Goal: Task Accomplishment & Management: Manage account settings

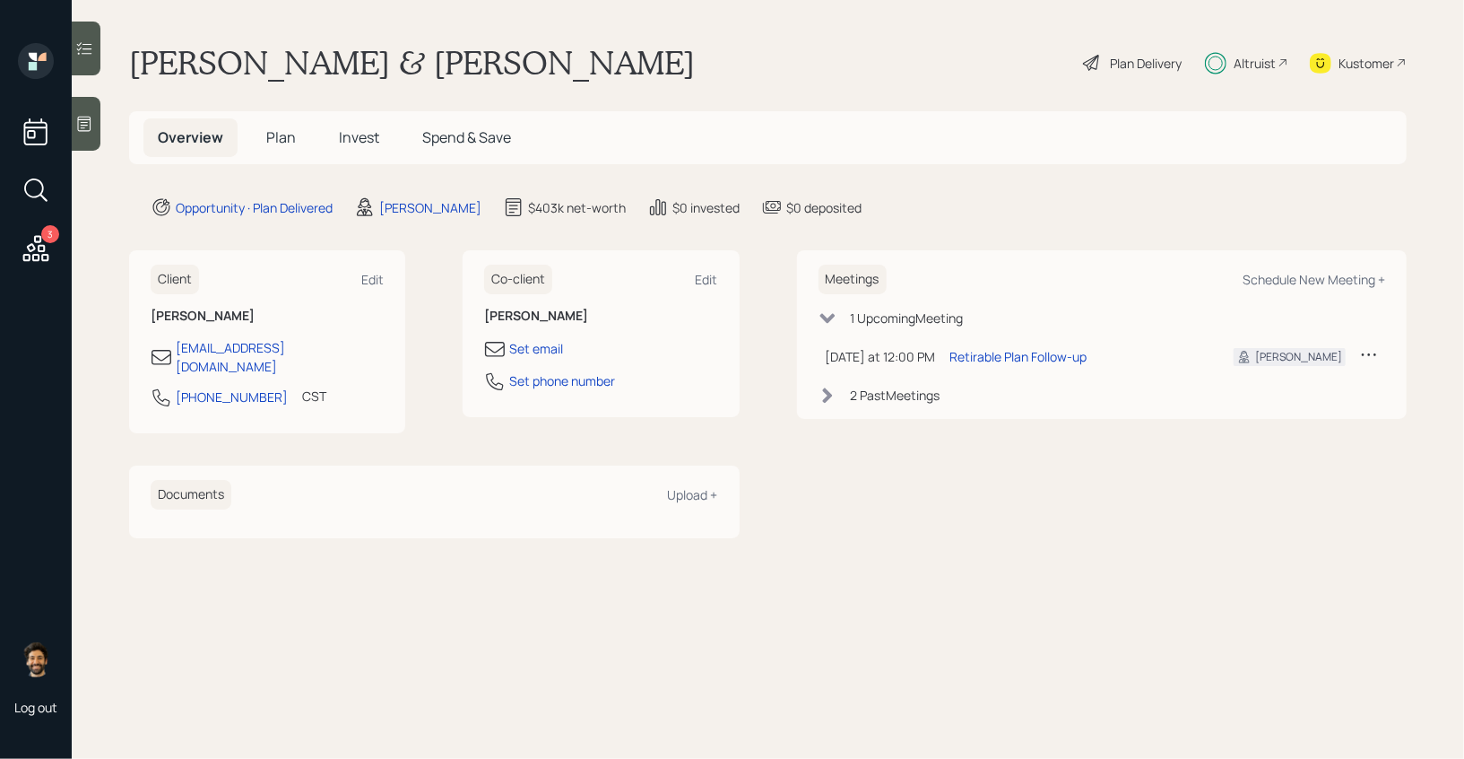
click at [1373, 355] on icon at bounding box center [1369, 354] width 18 height 18
click at [1265, 390] on div "Reschedule" at bounding box center [1313, 388] width 129 height 17
click at [379, 142] on h5 "Invest" at bounding box center [359, 137] width 69 height 39
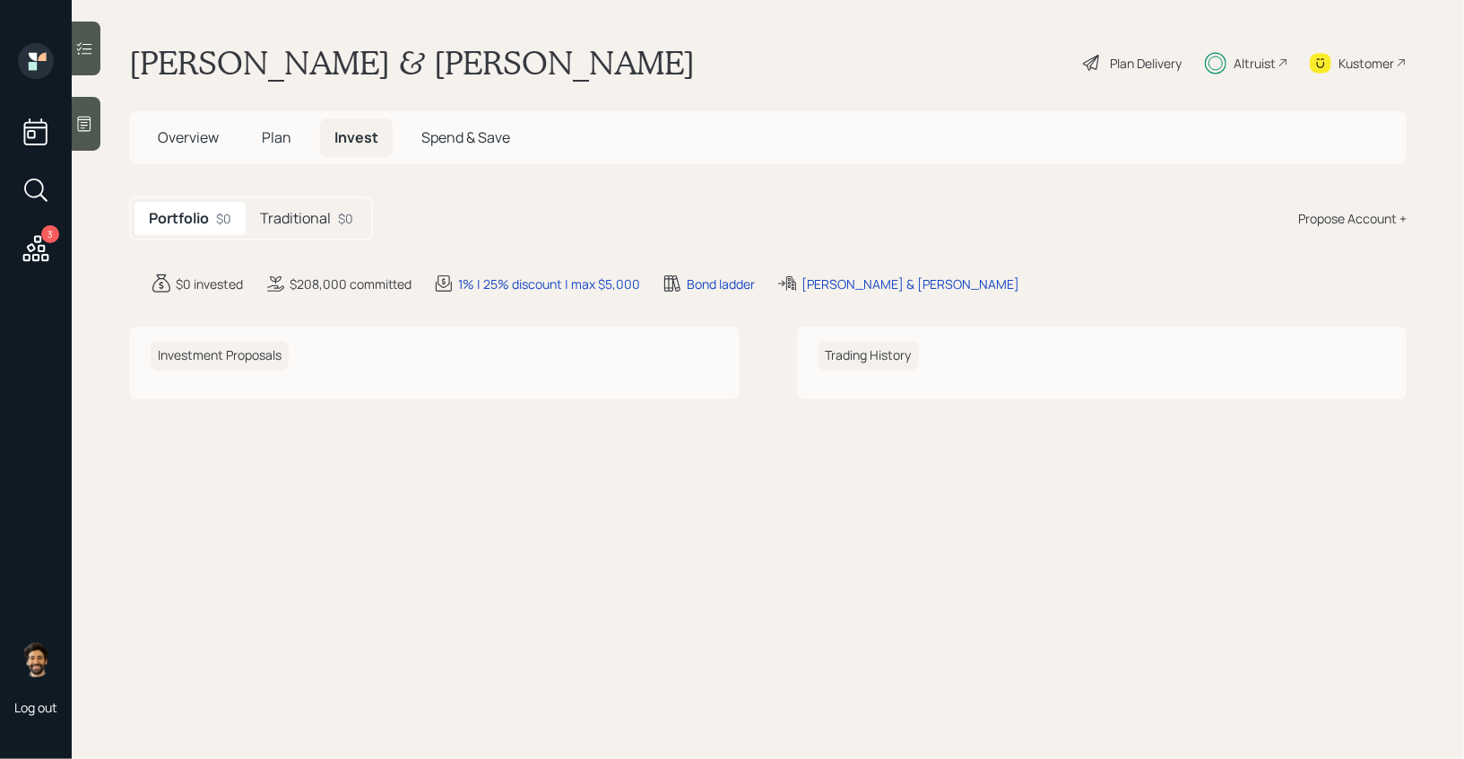
click at [335, 218] on div "Traditional $0" at bounding box center [307, 218] width 122 height 33
